Goal: Entertainment & Leisure: Consume media (video, audio)

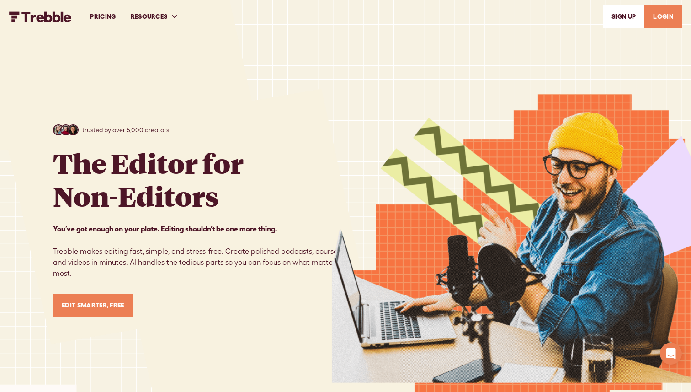
click at [655, 20] on link "LOGIN" at bounding box center [662, 16] width 37 height 23
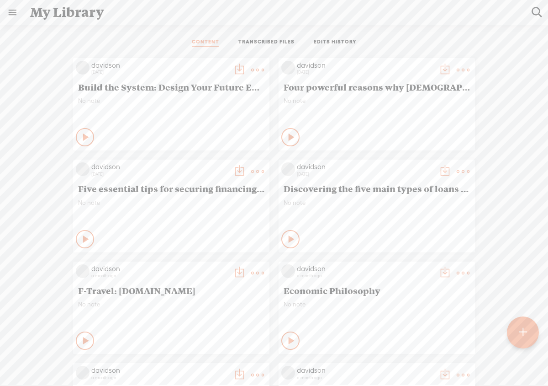
click at [85, 139] on icon at bounding box center [86, 137] width 9 height 9
click at [83, 138] on icon at bounding box center [85, 137] width 9 height 9
click at [293, 138] on icon at bounding box center [291, 137] width 9 height 9
click at [290, 135] on icon at bounding box center [291, 137] width 9 height 9
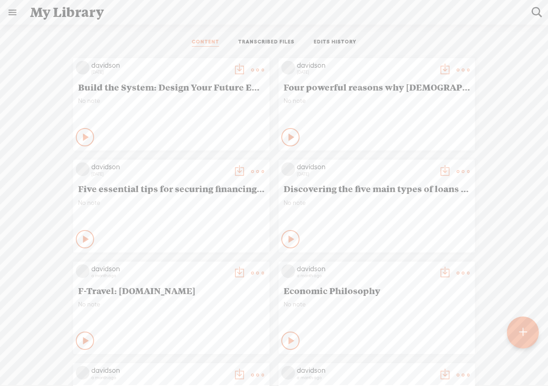
click at [82, 133] on icon at bounding box center [86, 137] width 9 height 9
click at [85, 140] on icon at bounding box center [85, 137] width 9 height 9
click at [85, 134] on icon at bounding box center [86, 137] width 9 height 9
